Goal: Communication & Community: Answer question/provide support

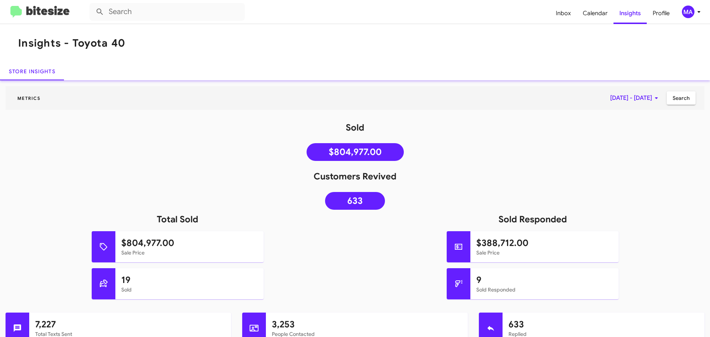
scroll to position [370, 0]
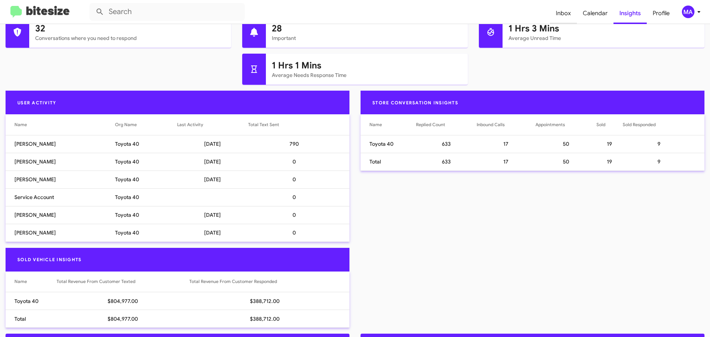
click at [568, 11] on span "Inbox" at bounding box center [563, 13] width 27 height 21
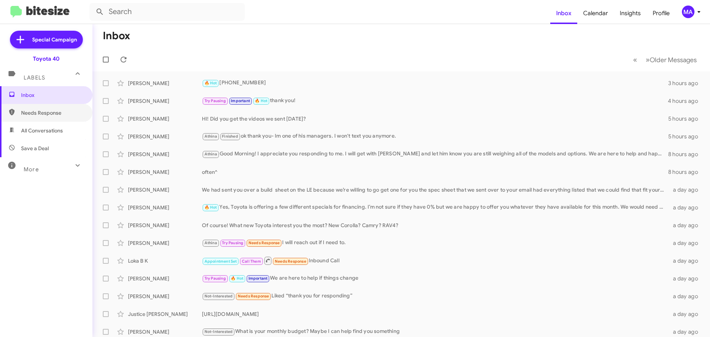
drag, startPoint x: 42, startPoint y: 112, endPoint x: 42, endPoint y: 124, distance: 11.1
click at [42, 112] on span "Needs Response" at bounding box center [52, 112] width 63 height 7
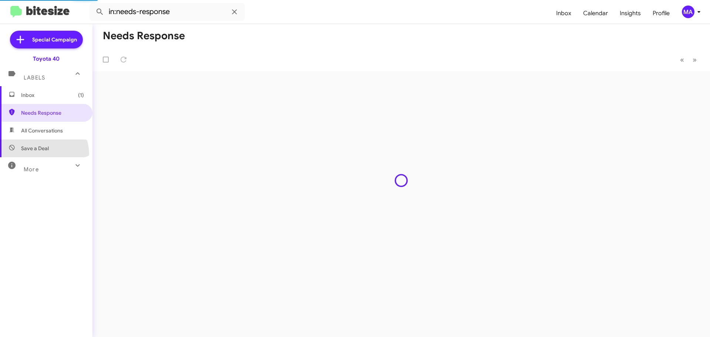
click at [43, 154] on span "Save a Deal" at bounding box center [46, 148] width 92 height 18
type input "in:not-interested"
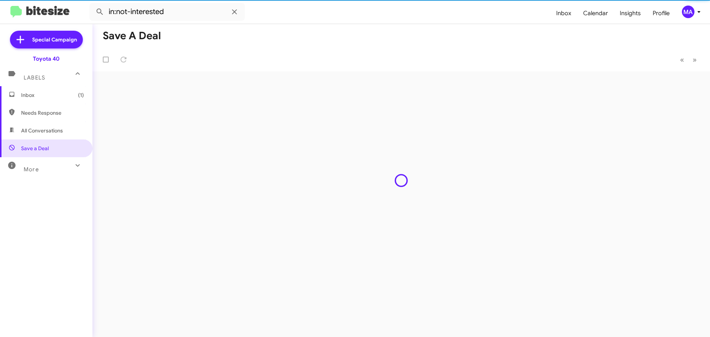
click at [41, 99] on span "Inbox (1)" at bounding box center [46, 95] width 92 height 18
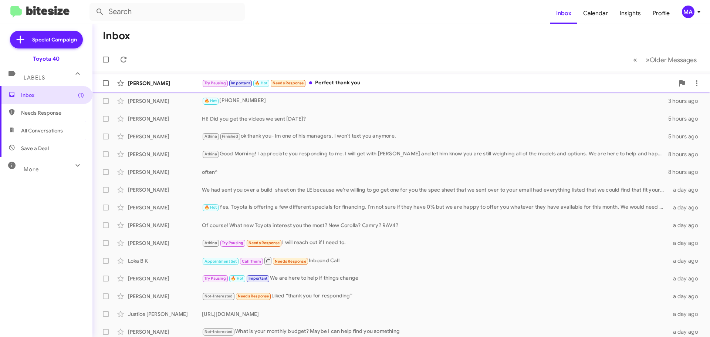
click at [353, 83] on div "Try Pausing Important 🔥 Hot Needs Response Perfect thank you" at bounding box center [438, 83] width 473 height 9
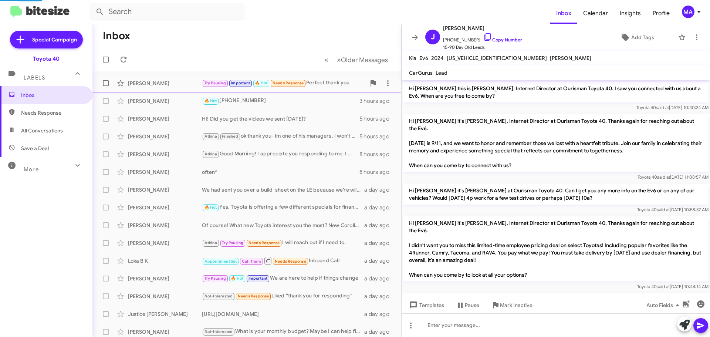
scroll to position [339, 0]
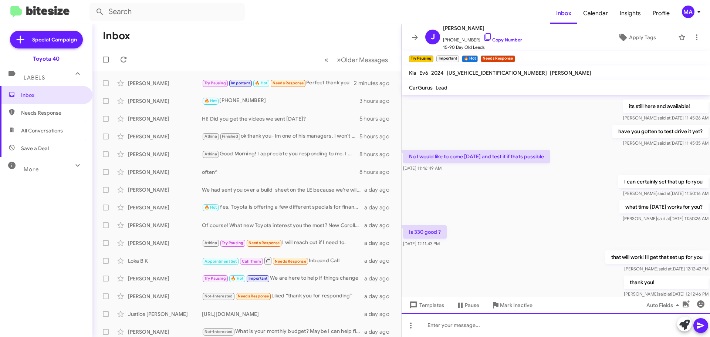
click at [466, 326] on div at bounding box center [556, 325] width 309 height 24
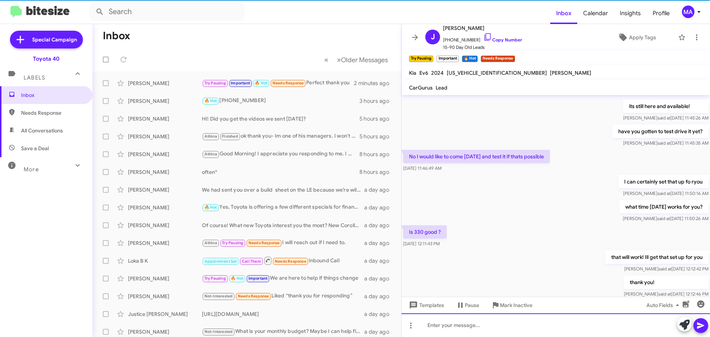
scroll to position [0, 0]
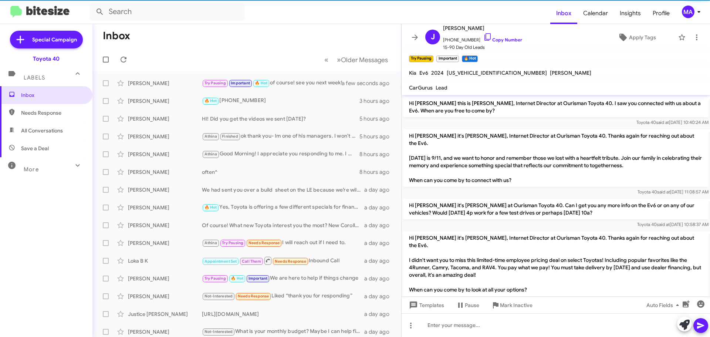
click at [55, 117] on span "Needs Response" at bounding box center [46, 113] width 92 height 18
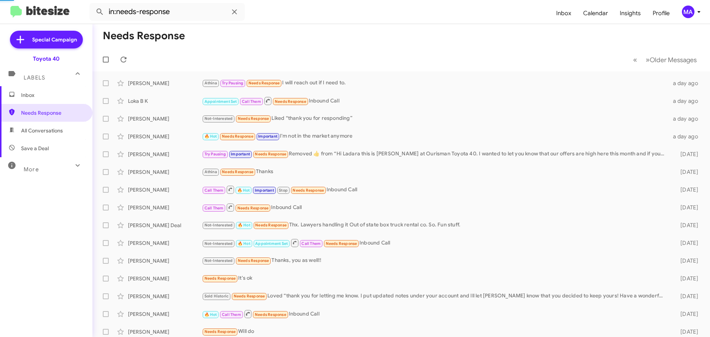
click at [57, 132] on span "All Conversations" at bounding box center [42, 130] width 42 height 7
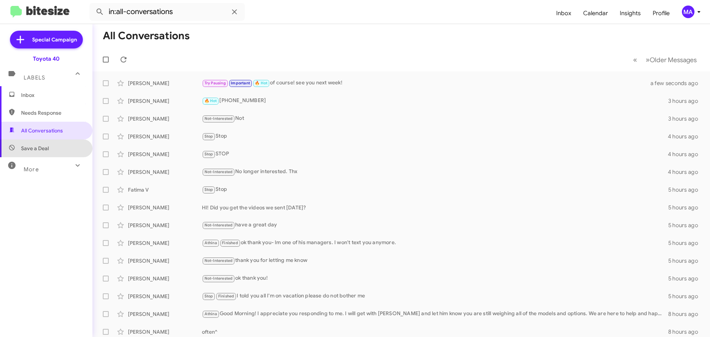
click at [55, 152] on span "Save a Deal" at bounding box center [46, 148] width 92 height 18
type input "in:not-interested"
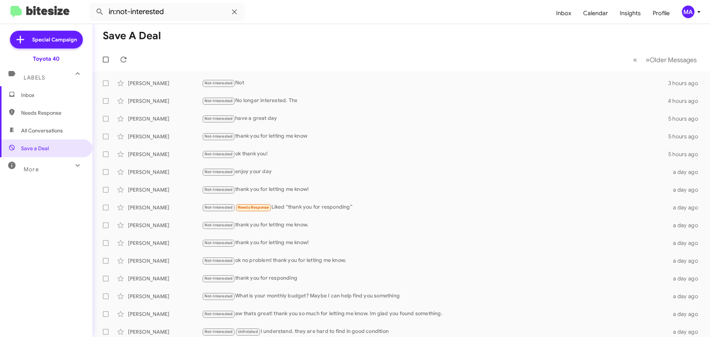
click at [48, 92] on span "Inbox" at bounding box center [52, 94] width 63 height 7
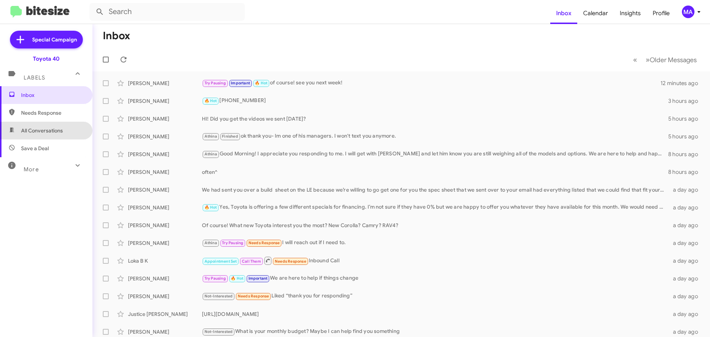
click at [53, 133] on span "All Conversations" at bounding box center [42, 130] width 42 height 7
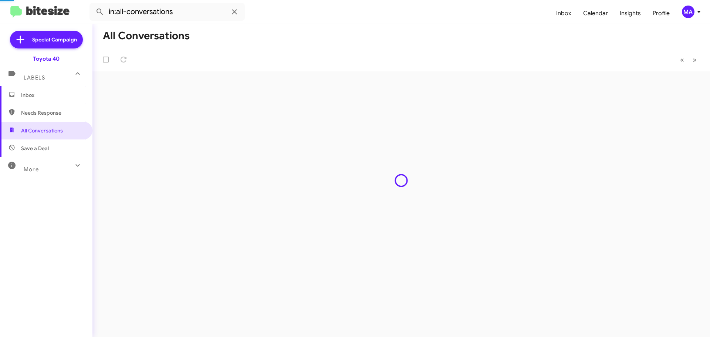
click at [53, 144] on span "Save a Deal" at bounding box center [46, 148] width 92 height 18
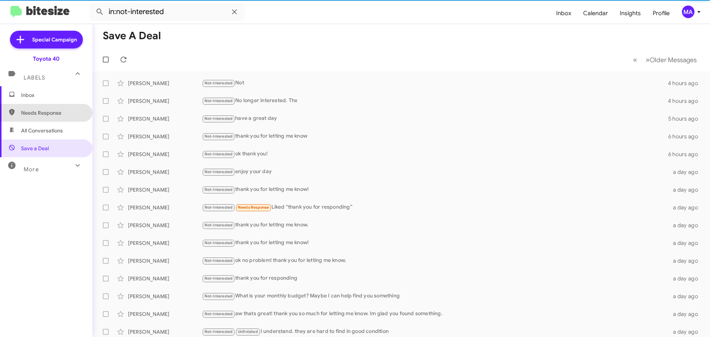
click at [48, 114] on span "Needs Response" at bounding box center [52, 112] width 63 height 7
type input "in:needs-response"
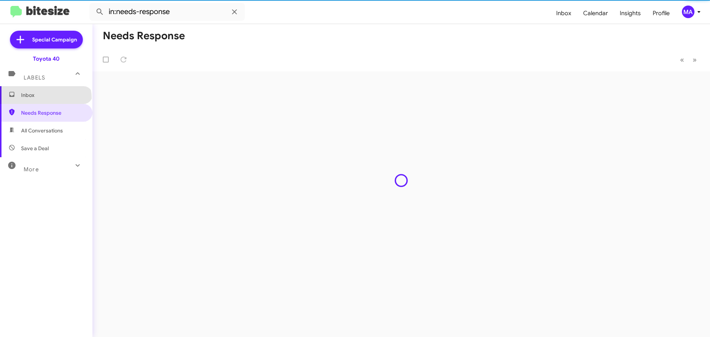
click at [45, 98] on span "Inbox" at bounding box center [52, 94] width 63 height 7
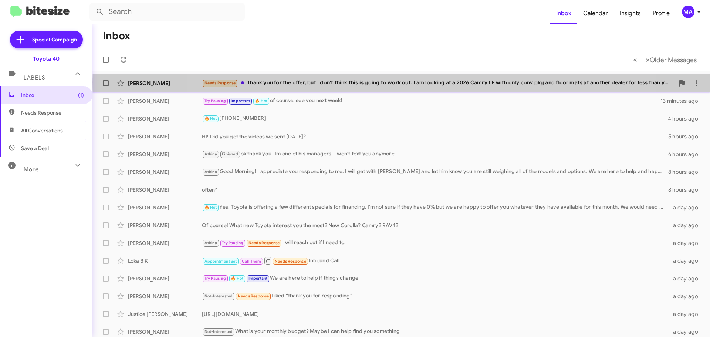
click at [401, 82] on div "Needs Response Thank you for the offer, but I don't think this is going to work…" at bounding box center [438, 83] width 473 height 9
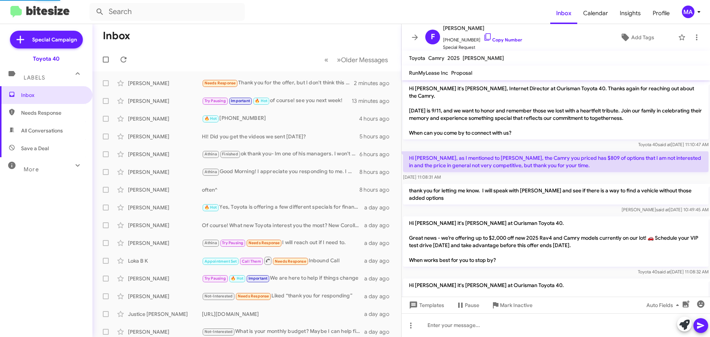
scroll to position [425, 0]
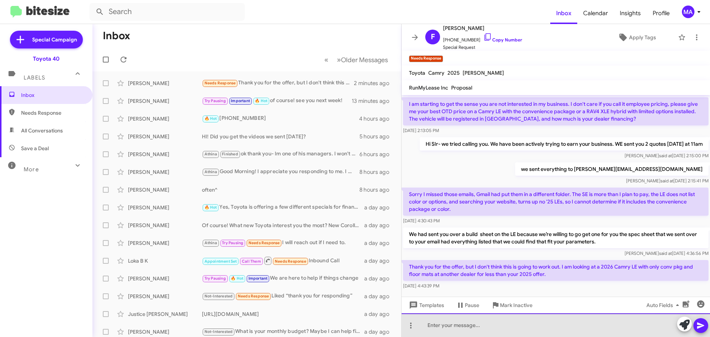
click at [495, 329] on div at bounding box center [556, 325] width 309 height 24
click at [656, 323] on div "no problem sir. I'm glad you found something. I'm sorry that we couldn't earn y…" at bounding box center [556, 325] width 309 height 24
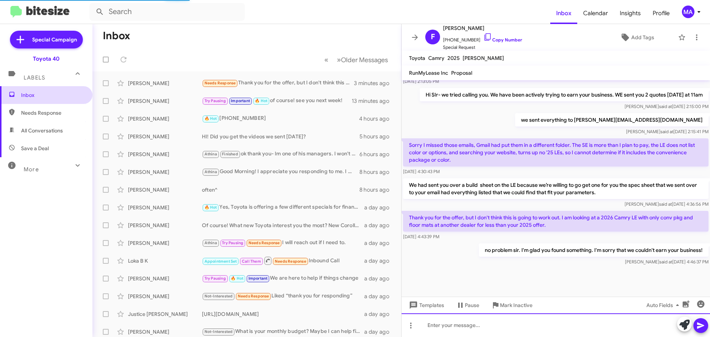
scroll to position [452, 0]
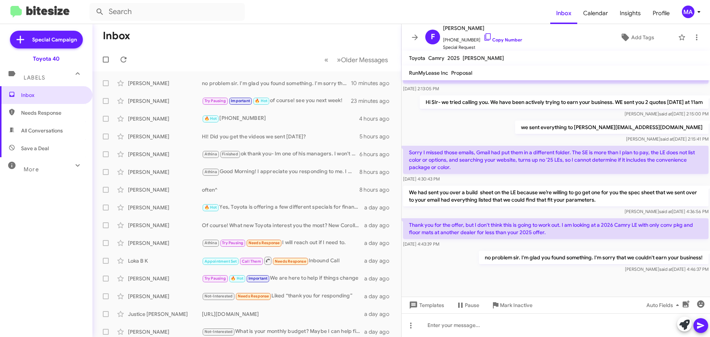
click at [57, 144] on span "Save a Deal" at bounding box center [46, 148] width 92 height 18
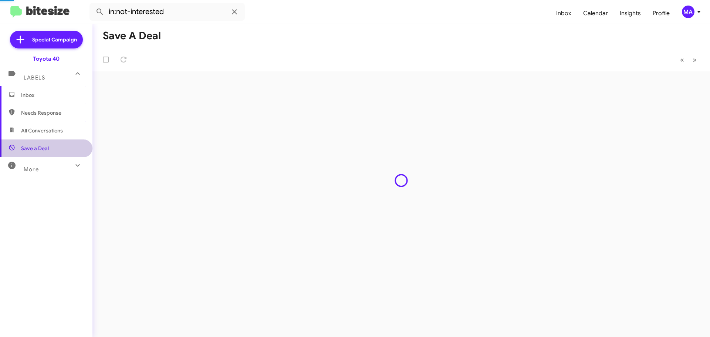
click at [57, 131] on span "All Conversations" at bounding box center [42, 130] width 42 height 7
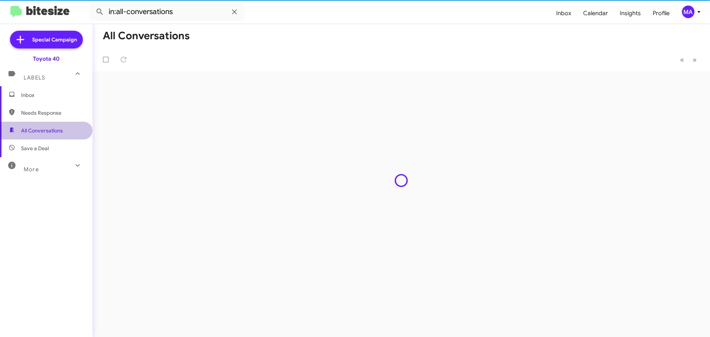
click at [57, 127] on span "All Conversations" at bounding box center [42, 130] width 42 height 7
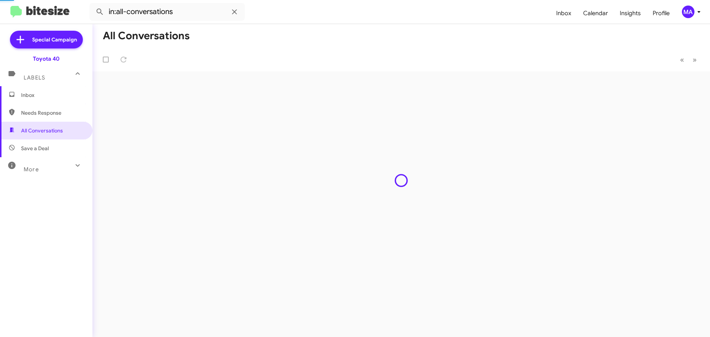
click at [54, 118] on span "Needs Response" at bounding box center [46, 113] width 92 height 18
type input "in:needs-response"
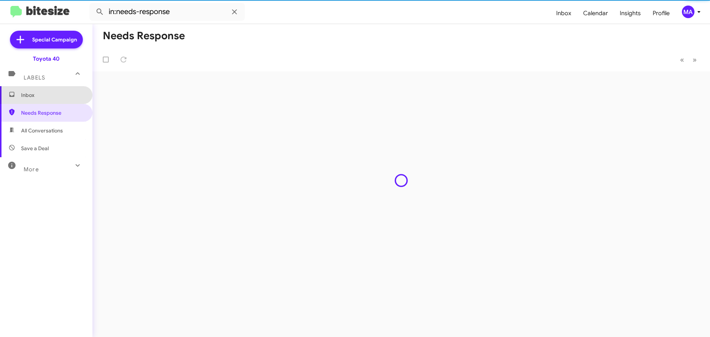
click at [49, 100] on span "Inbox" at bounding box center [46, 95] width 92 height 18
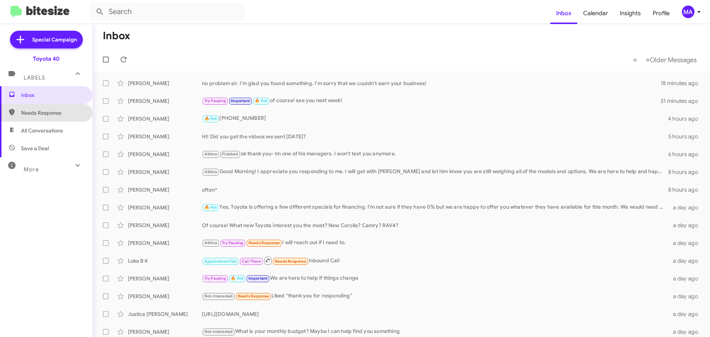
click at [59, 119] on span "Needs Response" at bounding box center [46, 113] width 92 height 18
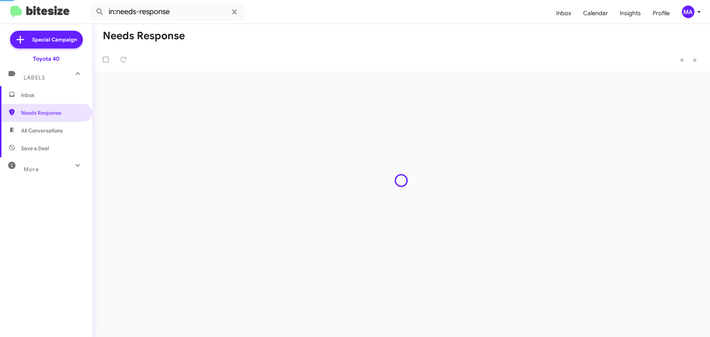
drag, startPoint x: 59, startPoint y: 128, endPoint x: 59, endPoint y: 134, distance: 5.5
click at [59, 129] on span "All Conversations" at bounding box center [42, 130] width 42 height 7
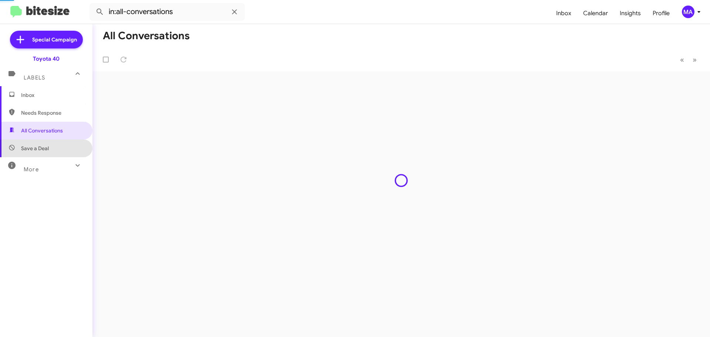
click at [57, 148] on span "Save a Deal" at bounding box center [46, 148] width 92 height 18
type input "in:not-interested"
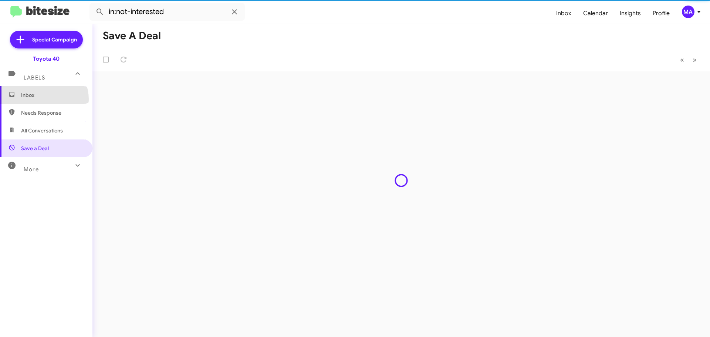
click at [43, 99] on span "Inbox" at bounding box center [46, 95] width 92 height 18
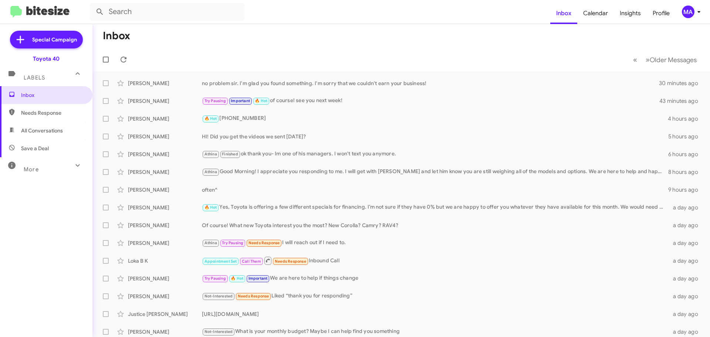
drag, startPoint x: 43, startPoint y: 114, endPoint x: 43, endPoint y: 119, distance: 4.8
click at [43, 114] on span "Needs Response" at bounding box center [52, 112] width 63 height 7
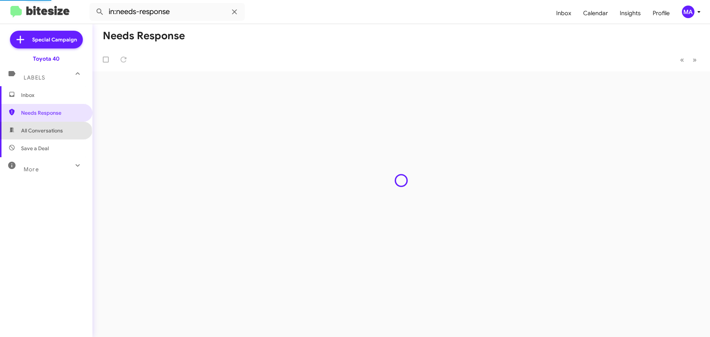
click at [46, 132] on span "All Conversations" at bounding box center [42, 130] width 42 height 7
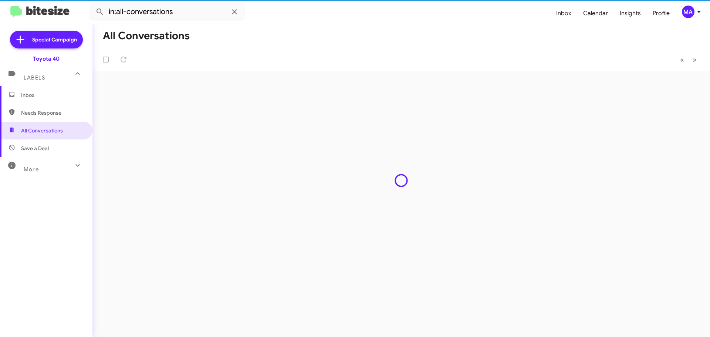
click at [47, 146] on span "Save a Deal" at bounding box center [35, 148] width 28 height 7
type input "in:not-interested"
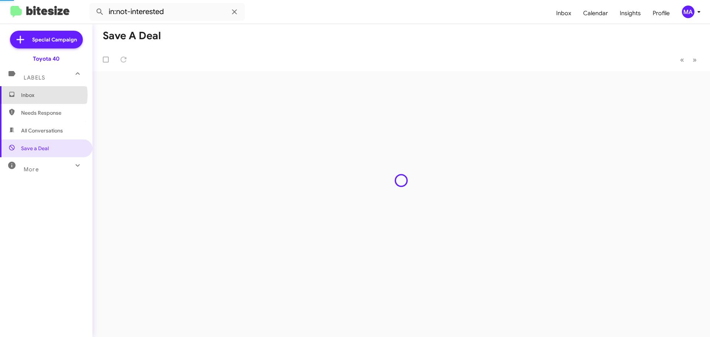
click at [38, 95] on span "Inbox" at bounding box center [52, 94] width 63 height 7
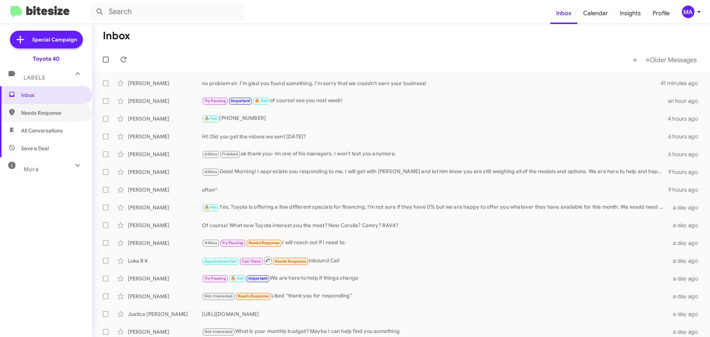
drag, startPoint x: 60, startPoint y: 113, endPoint x: 60, endPoint y: 125, distance: 12.6
click at [60, 113] on span "Needs Response" at bounding box center [52, 112] width 63 height 7
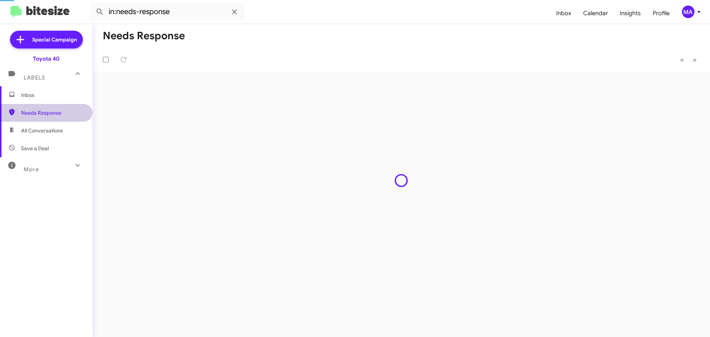
drag, startPoint x: 61, startPoint y: 130, endPoint x: 61, endPoint y: 135, distance: 5.5
click at [61, 131] on span "All Conversations" at bounding box center [42, 130] width 42 height 7
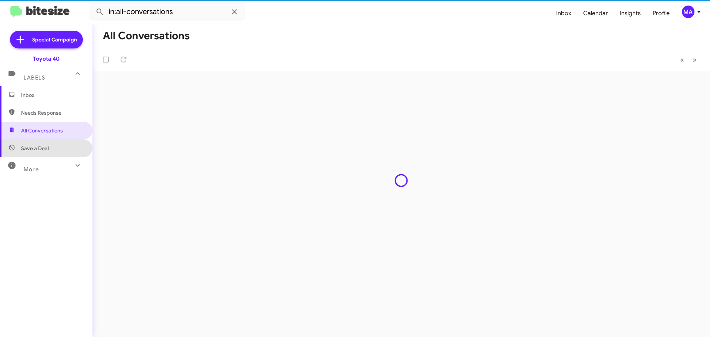
click at [60, 147] on span "Save a Deal" at bounding box center [46, 148] width 92 height 18
type input "in:not-interested"
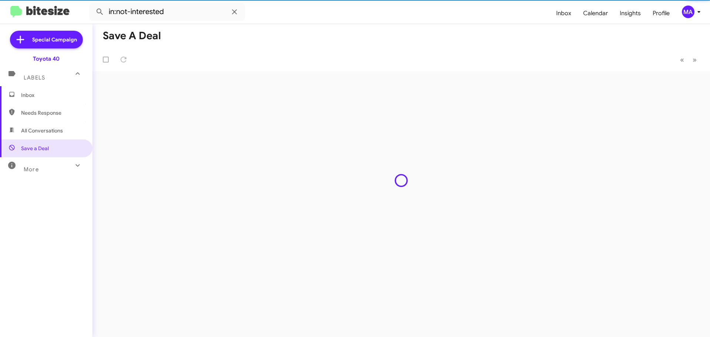
click at [53, 94] on span "Inbox" at bounding box center [52, 94] width 63 height 7
